Goal: Check status: Check status

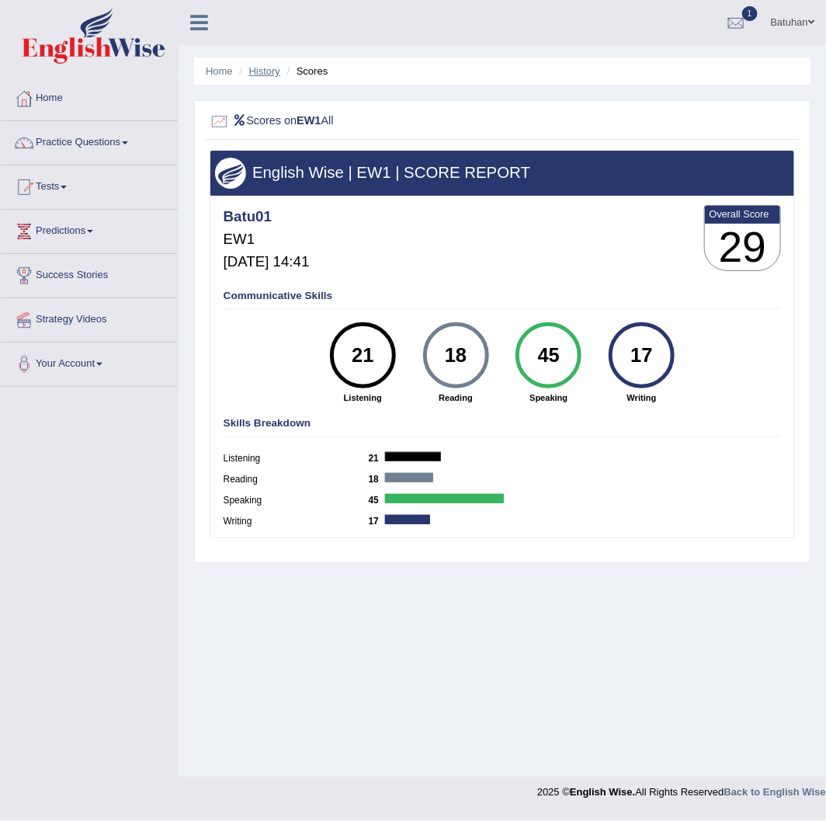
click at [261, 75] on link "History" at bounding box center [264, 71] width 31 height 12
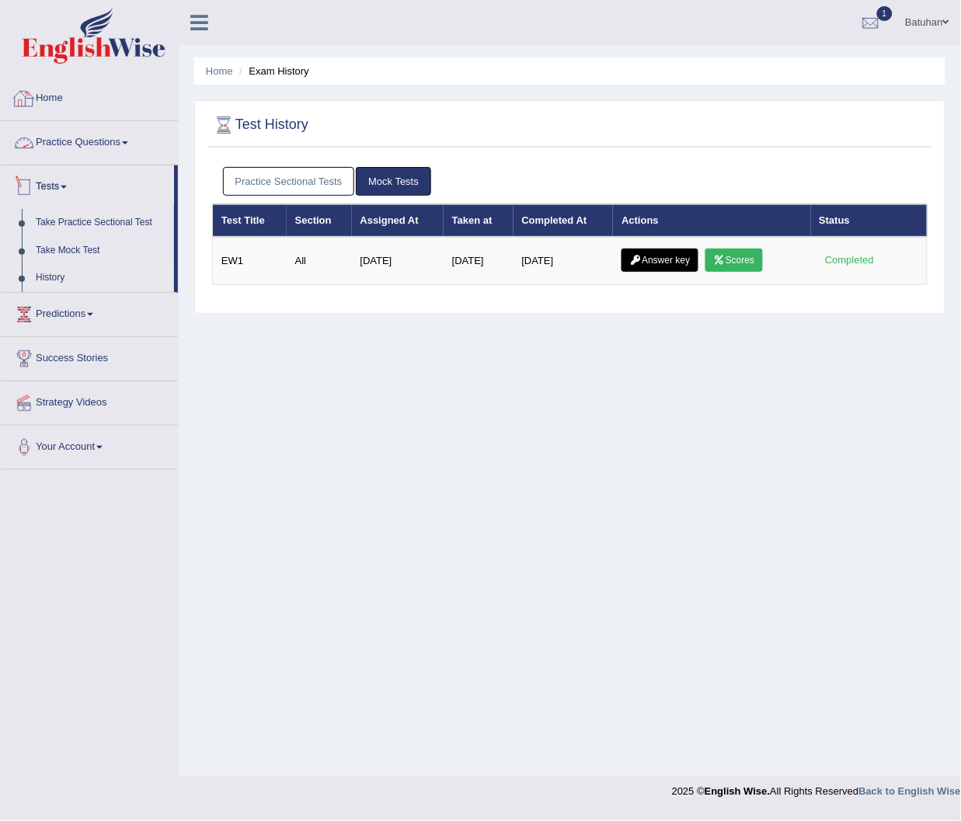
click at [40, 92] on link "Home" at bounding box center [89, 96] width 177 height 39
